Goal: Navigation & Orientation: Find specific page/section

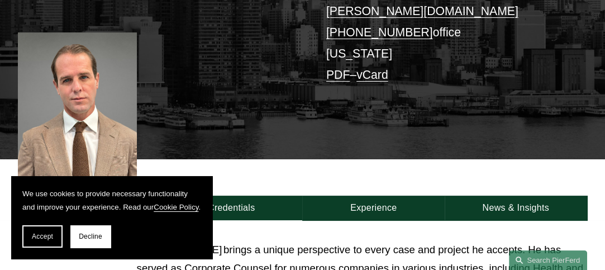
scroll to position [223, 0]
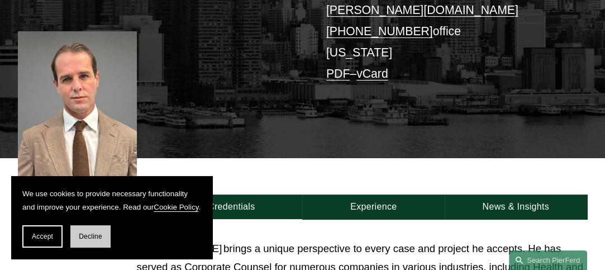
click at [87, 235] on span "Decline" at bounding box center [90, 236] width 23 height 8
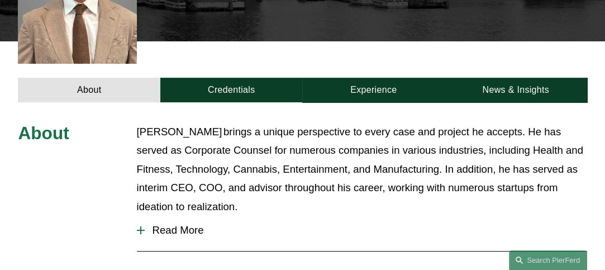
scroll to position [340, 0]
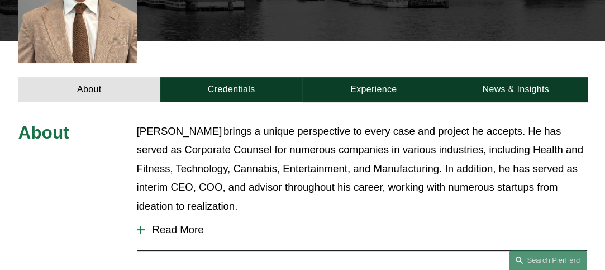
click at [138, 226] on div at bounding box center [141, 230] width 8 height 8
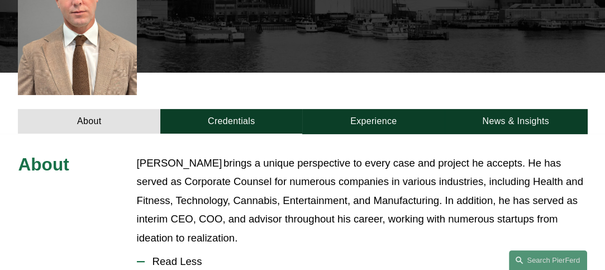
scroll to position [309, 0]
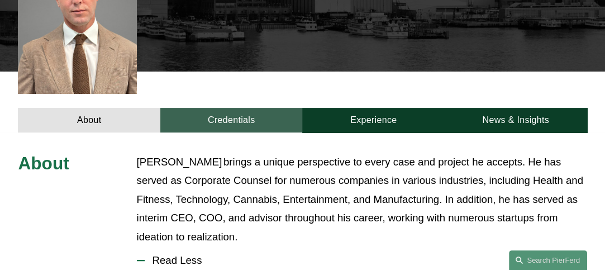
click at [222, 108] on link "Credentials" at bounding box center [231, 120] width 142 height 25
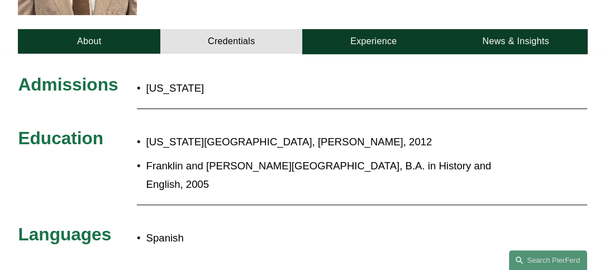
scroll to position [391, 0]
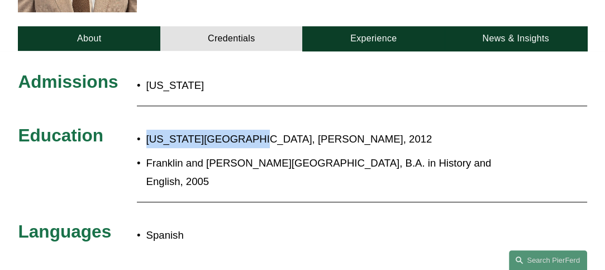
drag, startPoint x: 250, startPoint y: 117, endPoint x: 147, endPoint y: 104, distance: 103.4
click at [147, 104] on div "Admissions New York Education New York Law School, J.D., 2012 Franklin and Mars…" at bounding box center [302, 160] width 605 height 179
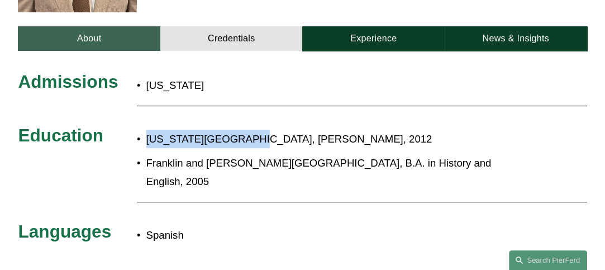
click at [87, 26] on link "About" at bounding box center [89, 38] width 142 height 25
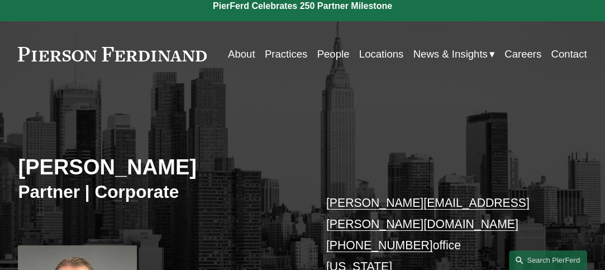
scroll to position [8, 0]
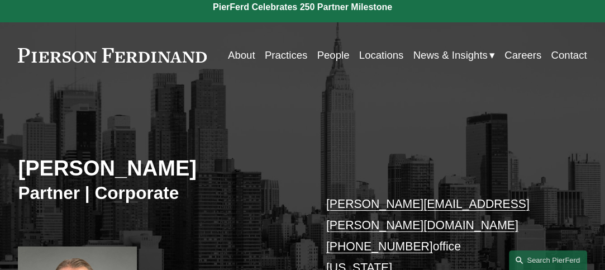
click at [165, 57] on link at bounding box center [112, 55] width 189 height 15
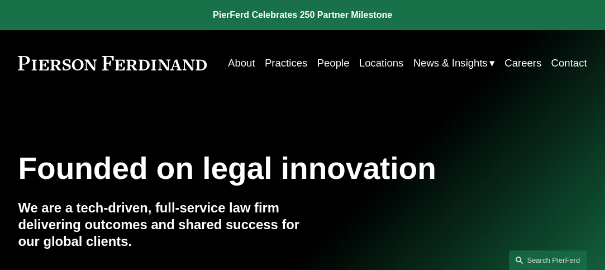
click at [325, 63] on link "People" at bounding box center [333, 62] width 32 height 21
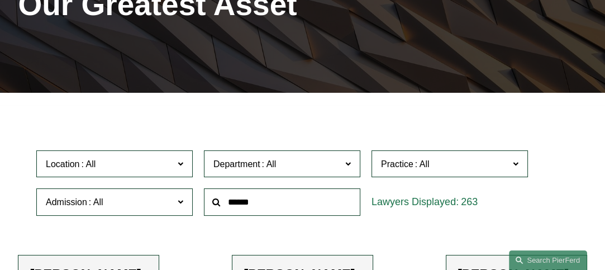
scroll to position [170, 0]
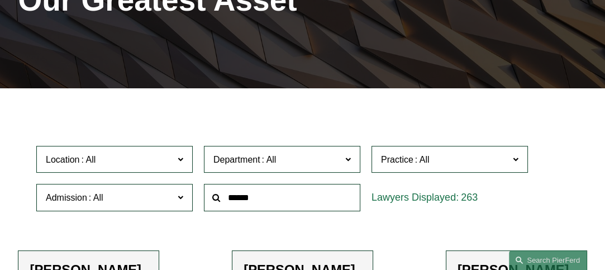
click at [128, 160] on span "Location" at bounding box center [110, 159] width 128 height 15
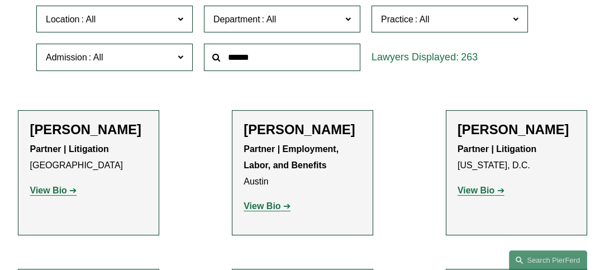
scroll to position [310, 0]
drag, startPoint x: 193, startPoint y: 52, endPoint x: 187, endPoint y: 95, distance: 43.4
click at [187, 76] on div "Location All Atlanta Austin Bellevue Boston Charlotte Chicago Cincinnati Clevel…" at bounding box center [302, 38] width 543 height 76
click at [0, 0] on link "[US_STATE]" at bounding box center [0, 0] width 0 height 0
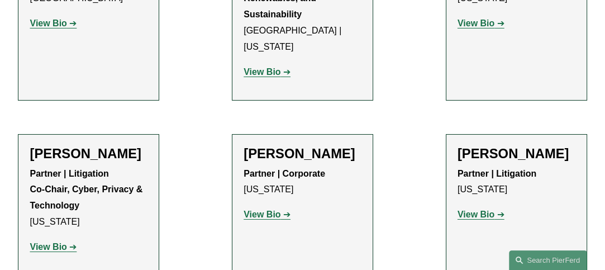
scroll to position [3849, 0]
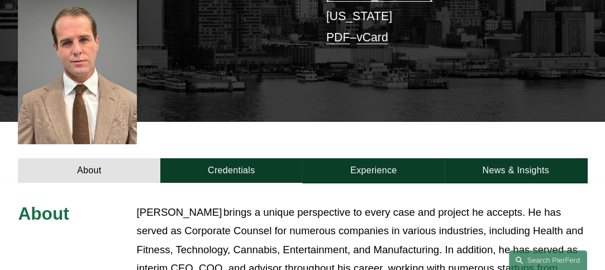
scroll to position [268, 0]
